Goal: Check status

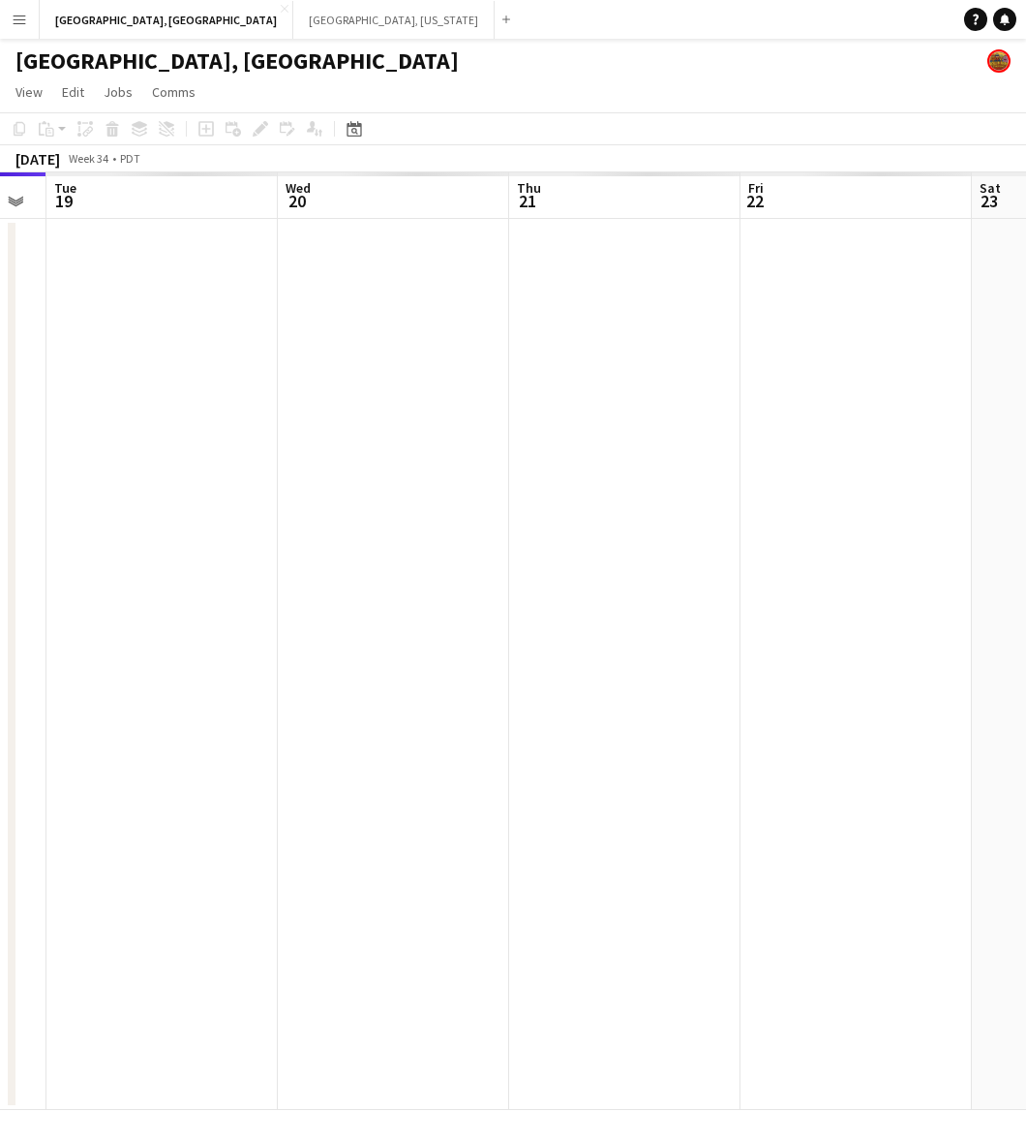
scroll to position [0, 887]
drag, startPoint x: 534, startPoint y: 598, endPoint x: 191, endPoint y: 717, distance: 362.9
click at [191, 717] on app-calendar-viewport "Fri 15 Sat 16 Sun 17 Mon 18 Tue 19 Wed 20 Thu 21 Fri 22 Sat 23 Sun 24" at bounding box center [513, 640] width 1026 height 937
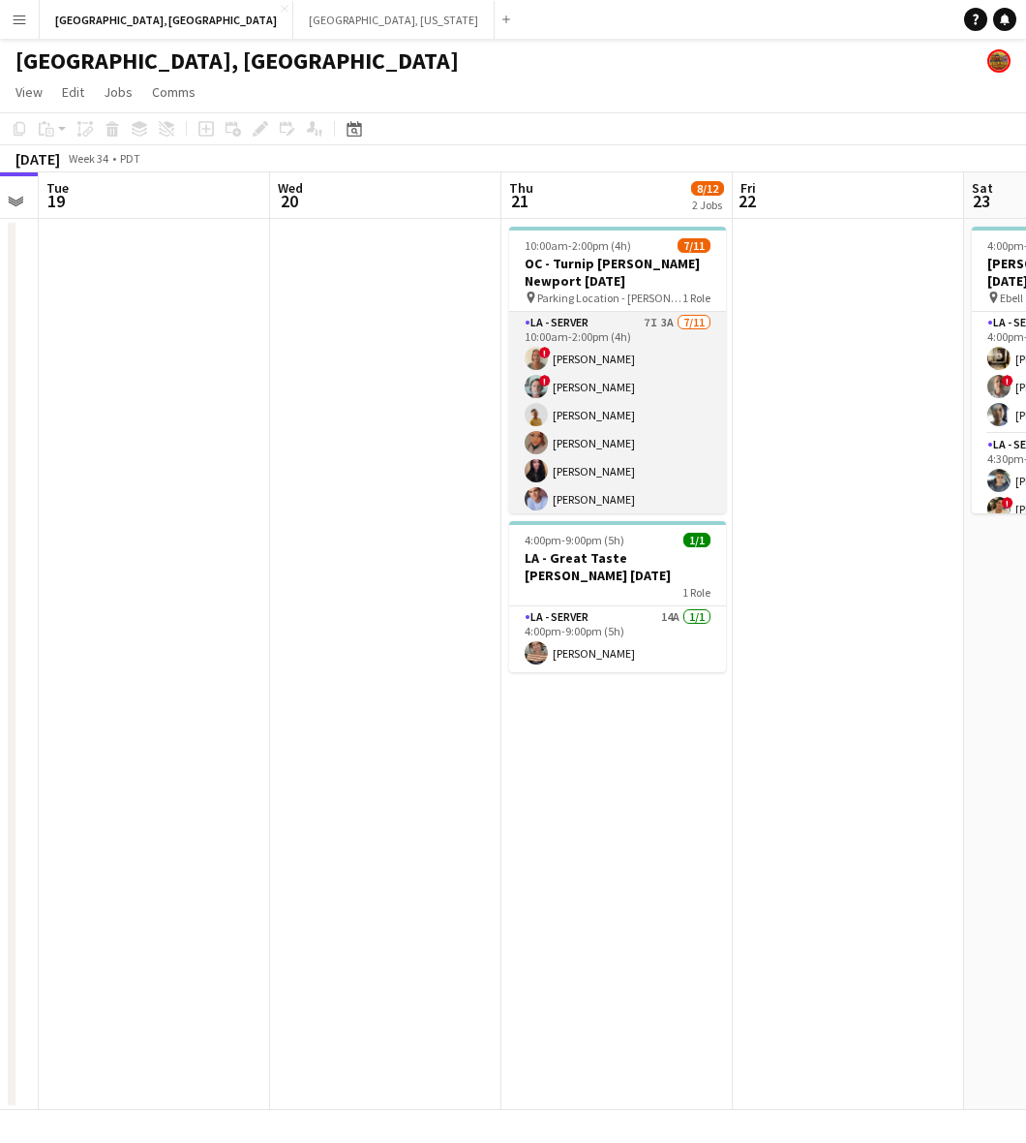
click at [623, 412] on app-card-role "LA - Server 7I 3A [DATE] 10:00am-2:00pm (4h) ! [PERSON_NAME] ! [PERSON_NAME] [P…" at bounding box center [617, 485] width 217 height 347
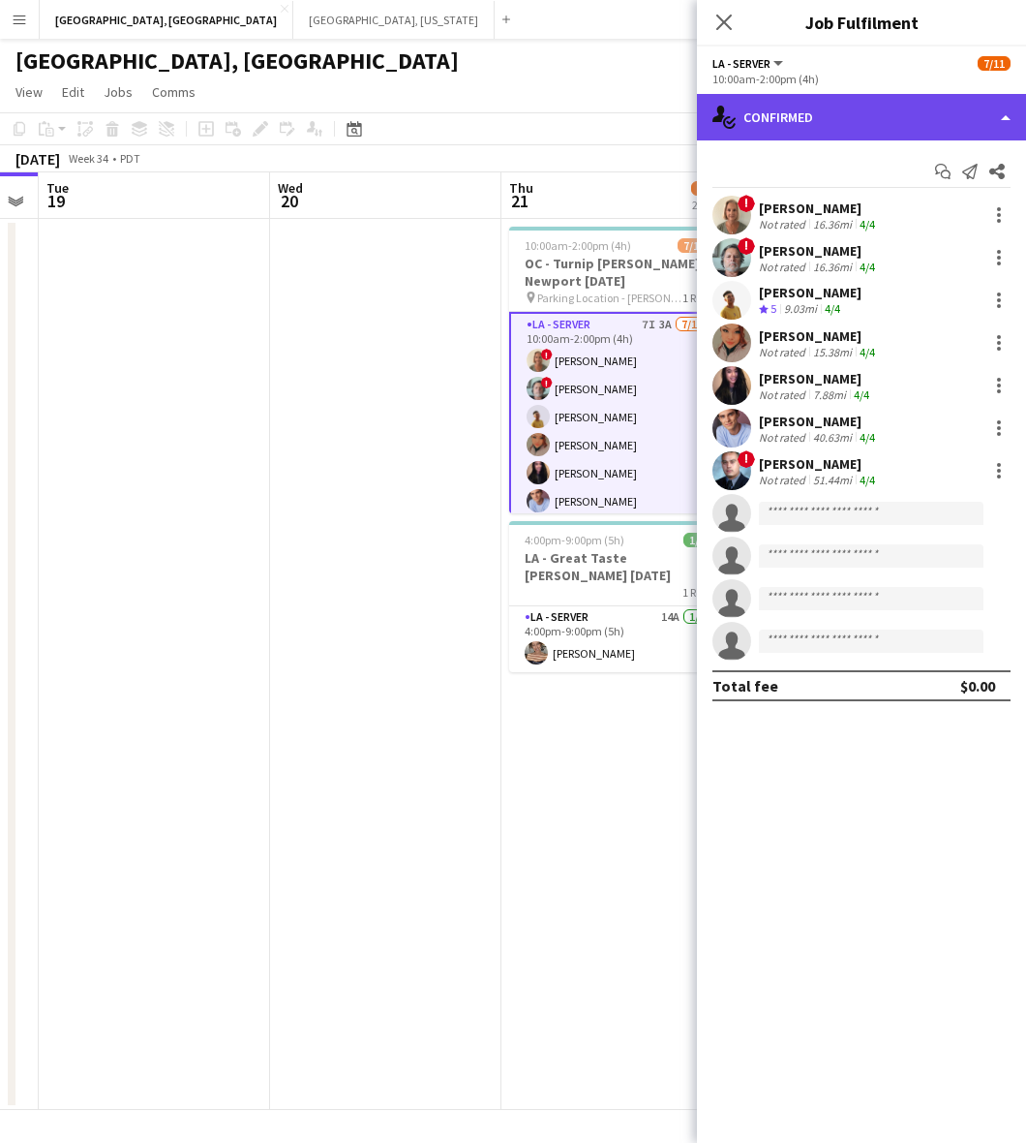
click at [903, 104] on div "single-neutral-actions-check-2 Confirmed" at bounding box center [861, 117] width 329 height 46
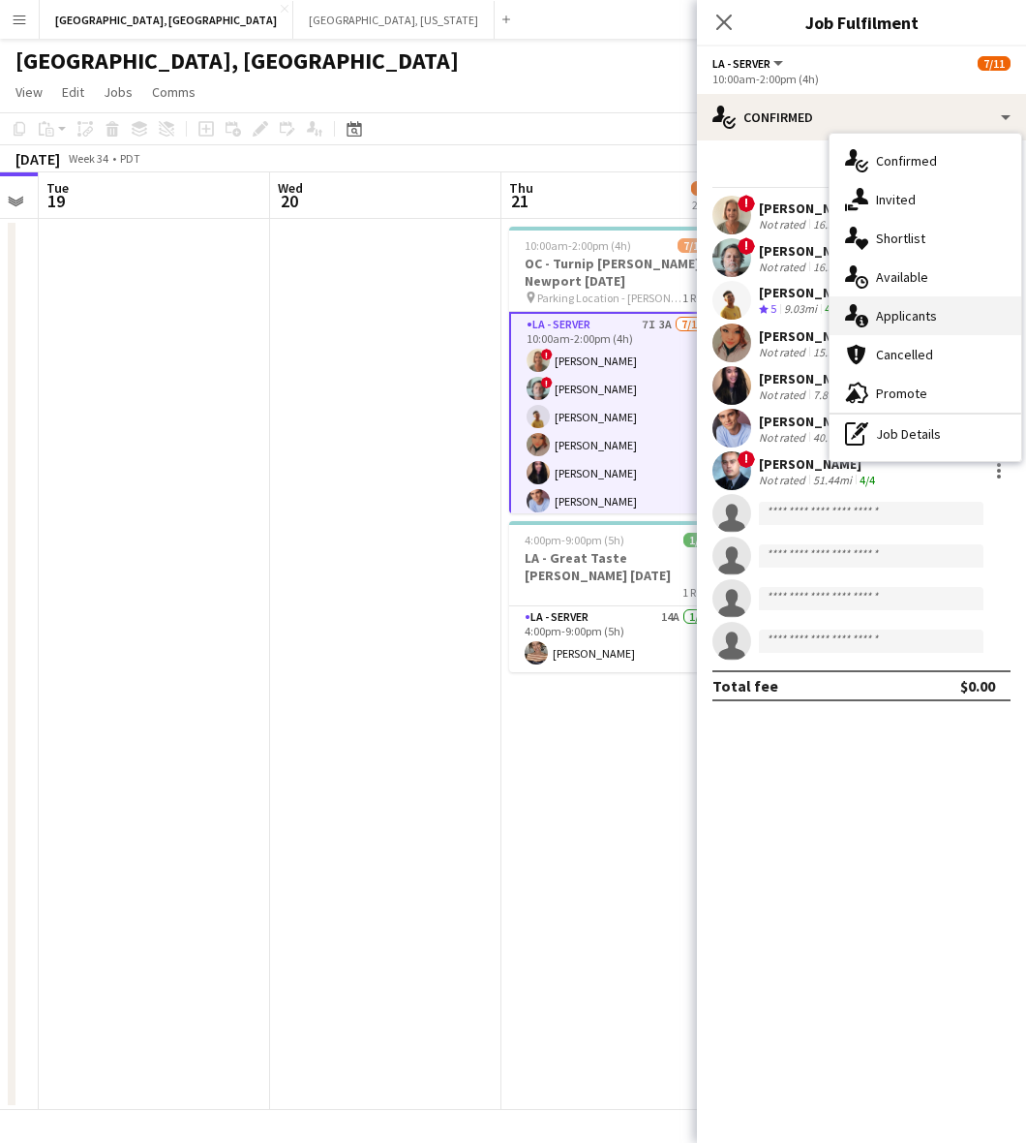
click at [912, 311] on div "single-neutral-actions-information Applicants" at bounding box center [926, 315] width 192 height 39
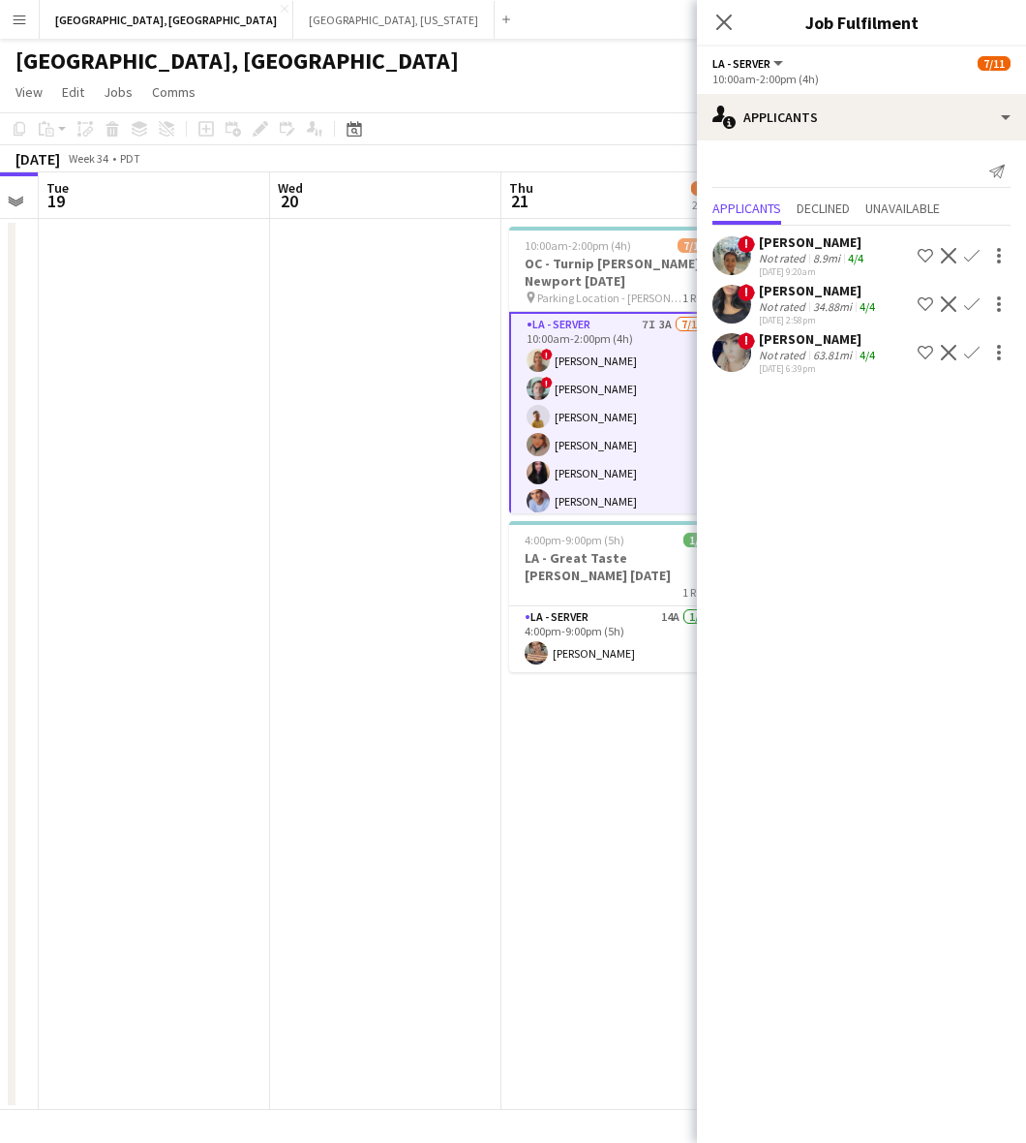
click at [297, 631] on app-date-cell at bounding box center [385, 664] width 231 height 891
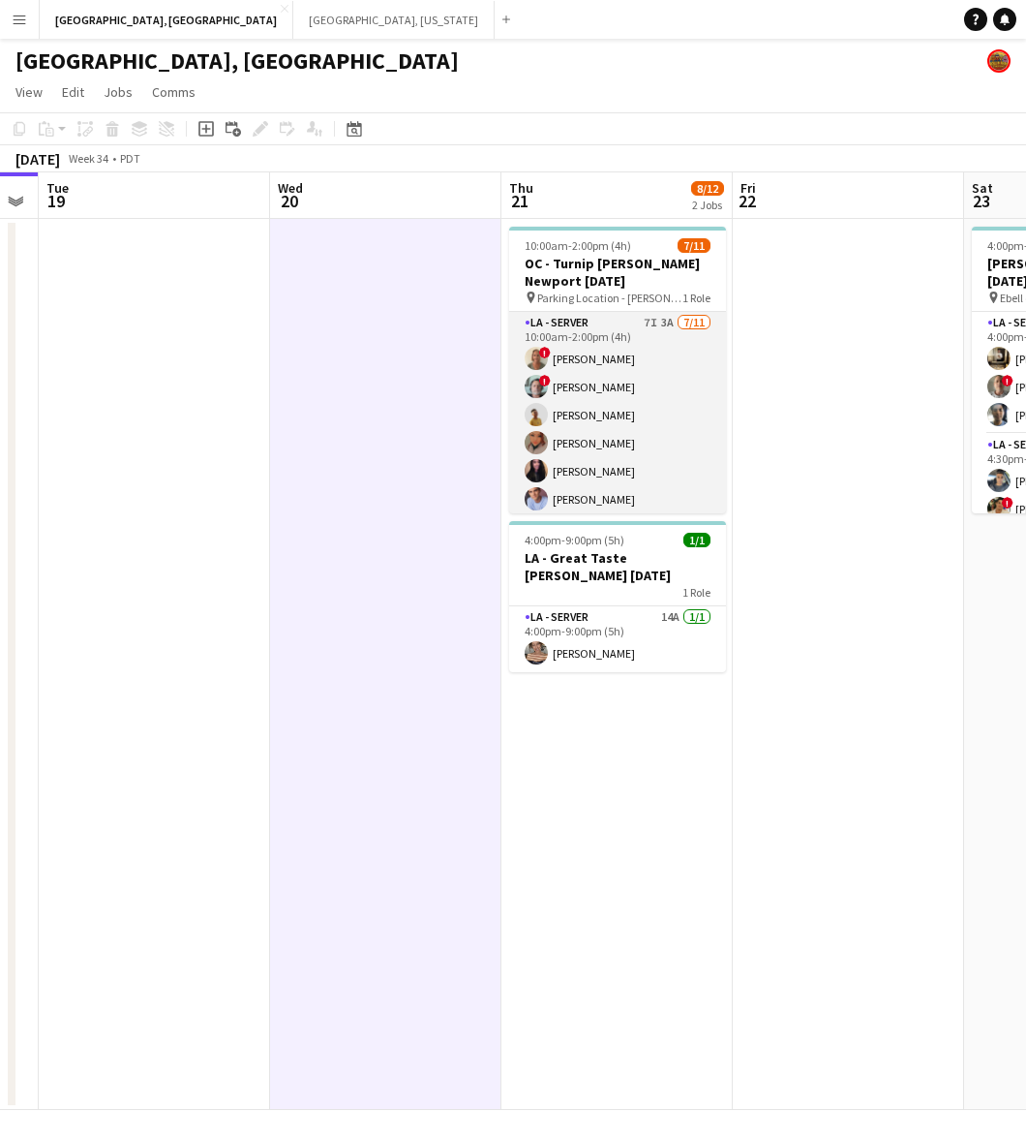
click at [650, 416] on app-card-role "LA - Server 7I 3A [DATE] 10:00am-2:00pm (4h) ! [PERSON_NAME] ! [PERSON_NAME] [P…" at bounding box center [617, 485] width 217 height 347
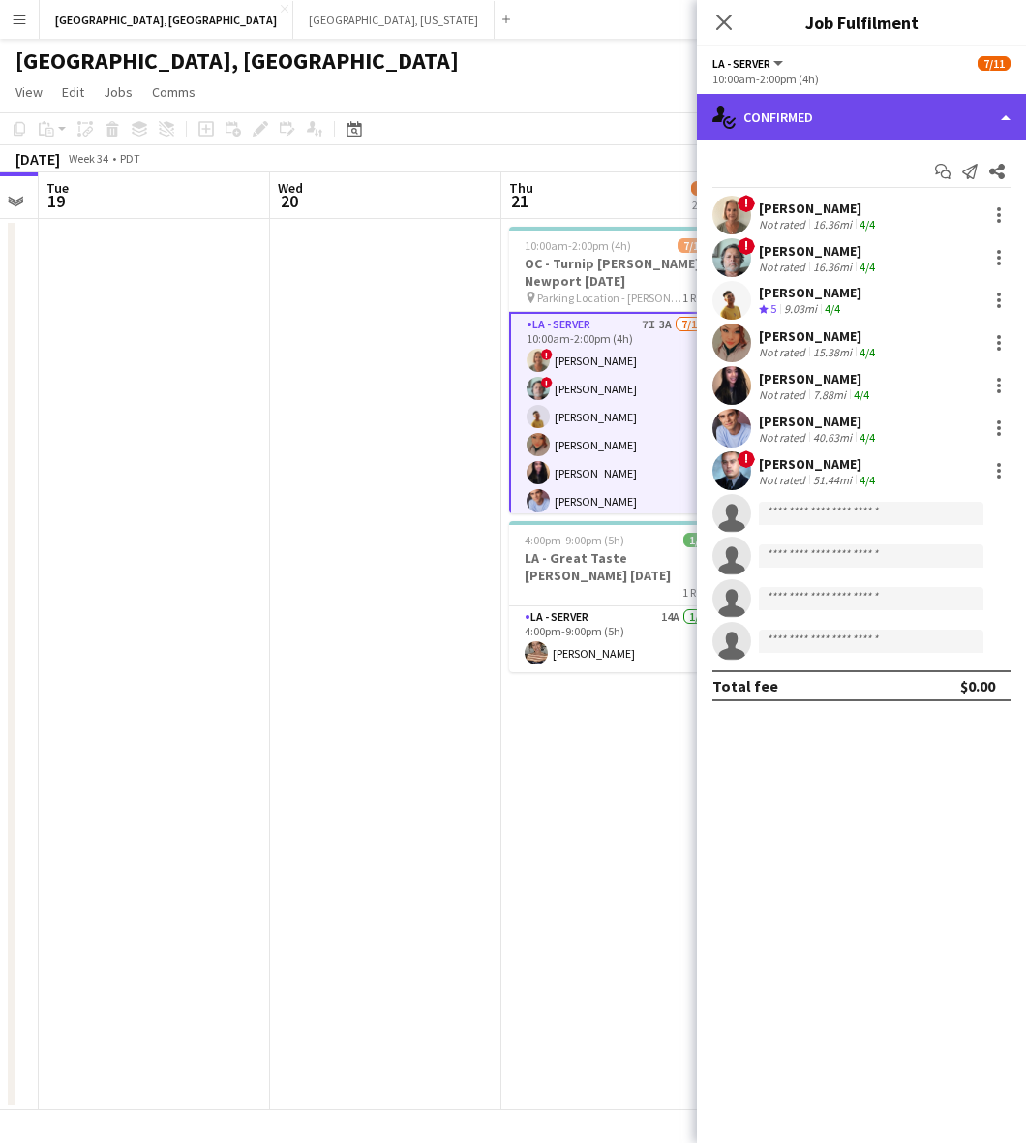
click at [897, 94] on div "single-neutral-actions-check-2 Confirmed" at bounding box center [861, 117] width 329 height 46
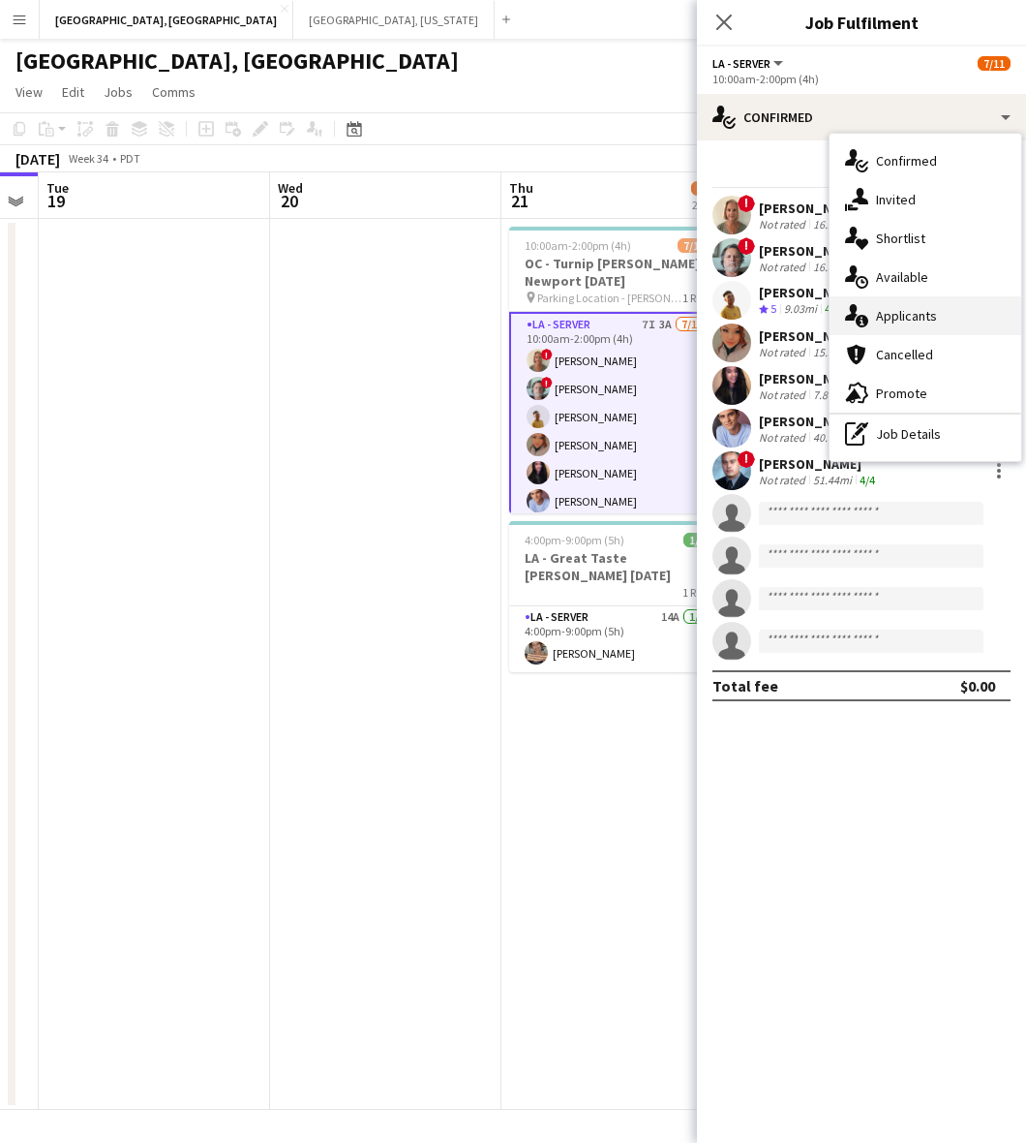
click at [949, 308] on div "single-neutral-actions-information Applicants" at bounding box center [926, 315] width 192 height 39
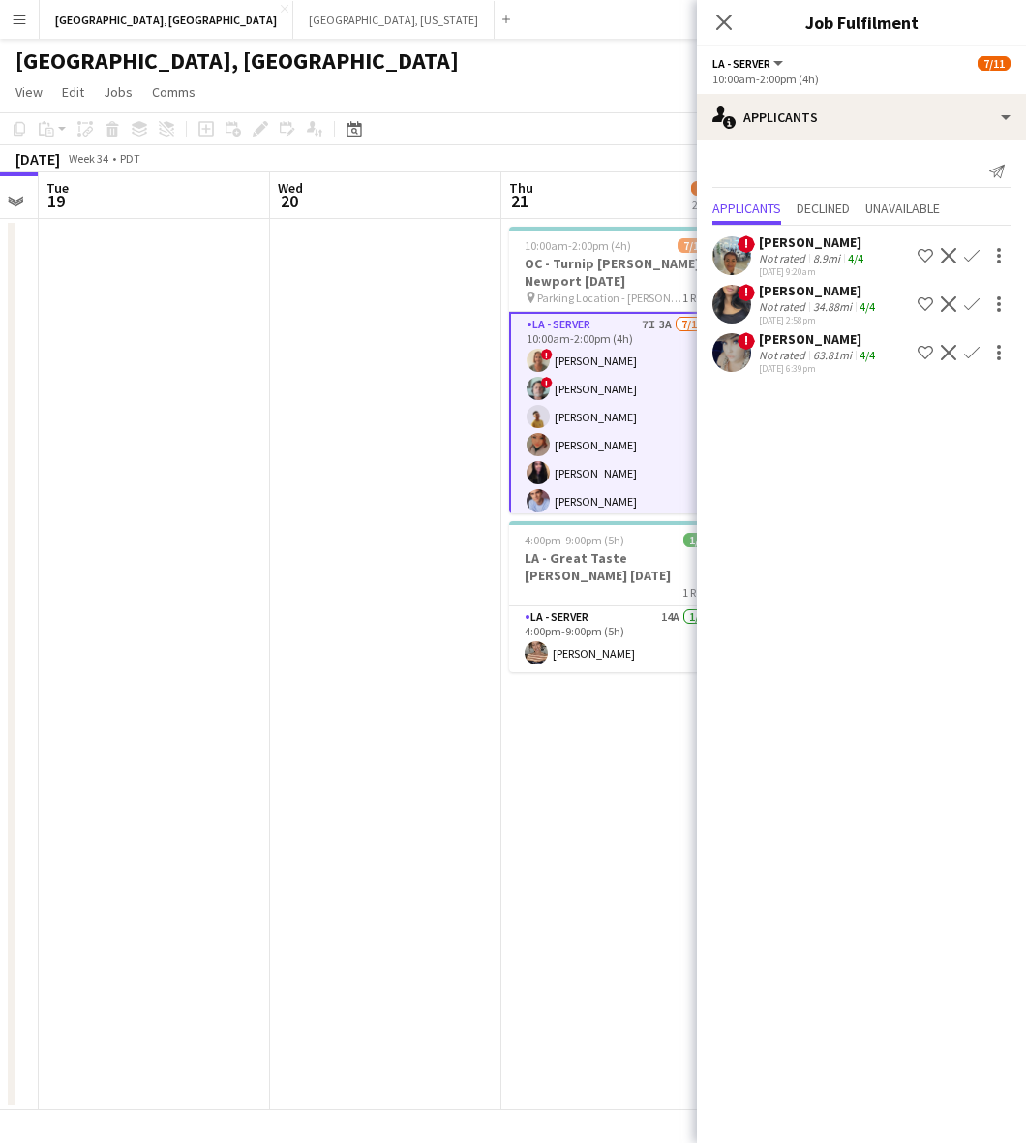
click at [351, 470] on app-date-cell at bounding box center [385, 664] width 231 height 891
